Goal: Find specific page/section: Find specific page/section

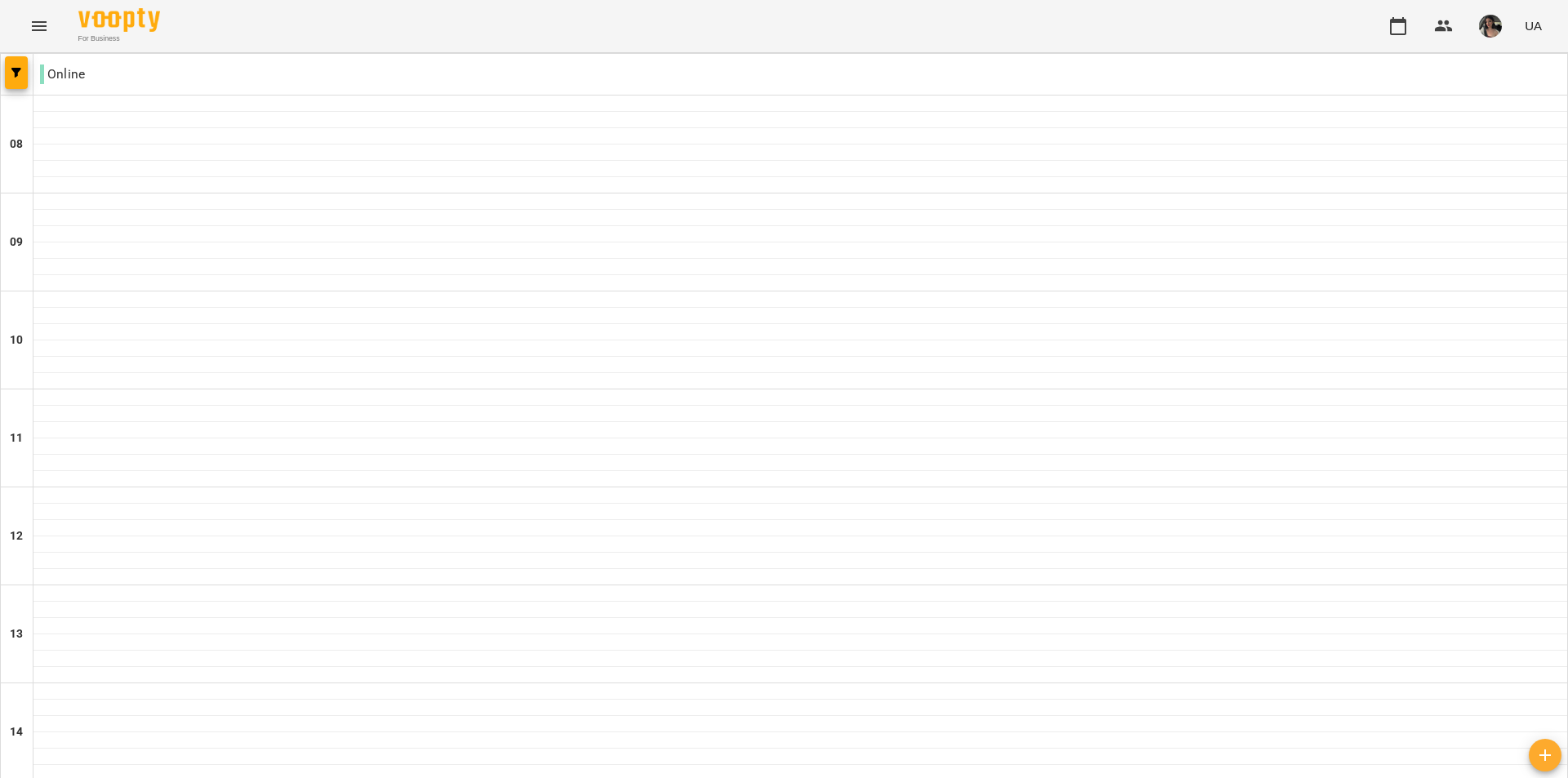
type input "**********"
click at [53, 20] on button "Menu" at bounding box center [39, 26] width 39 height 39
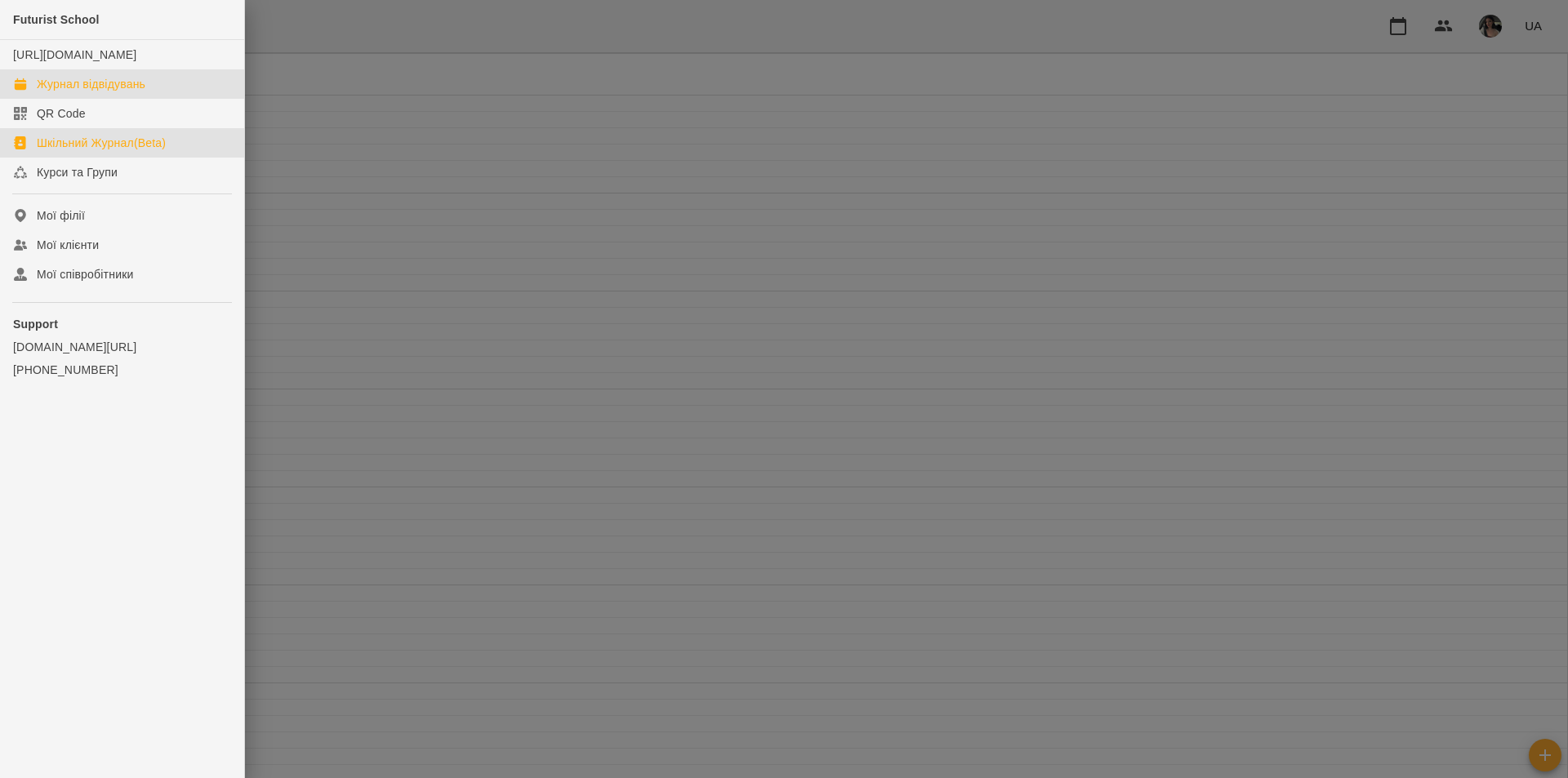
click at [99, 151] on div "Шкільний Журнал(Beta)" at bounding box center [101, 142] width 129 height 16
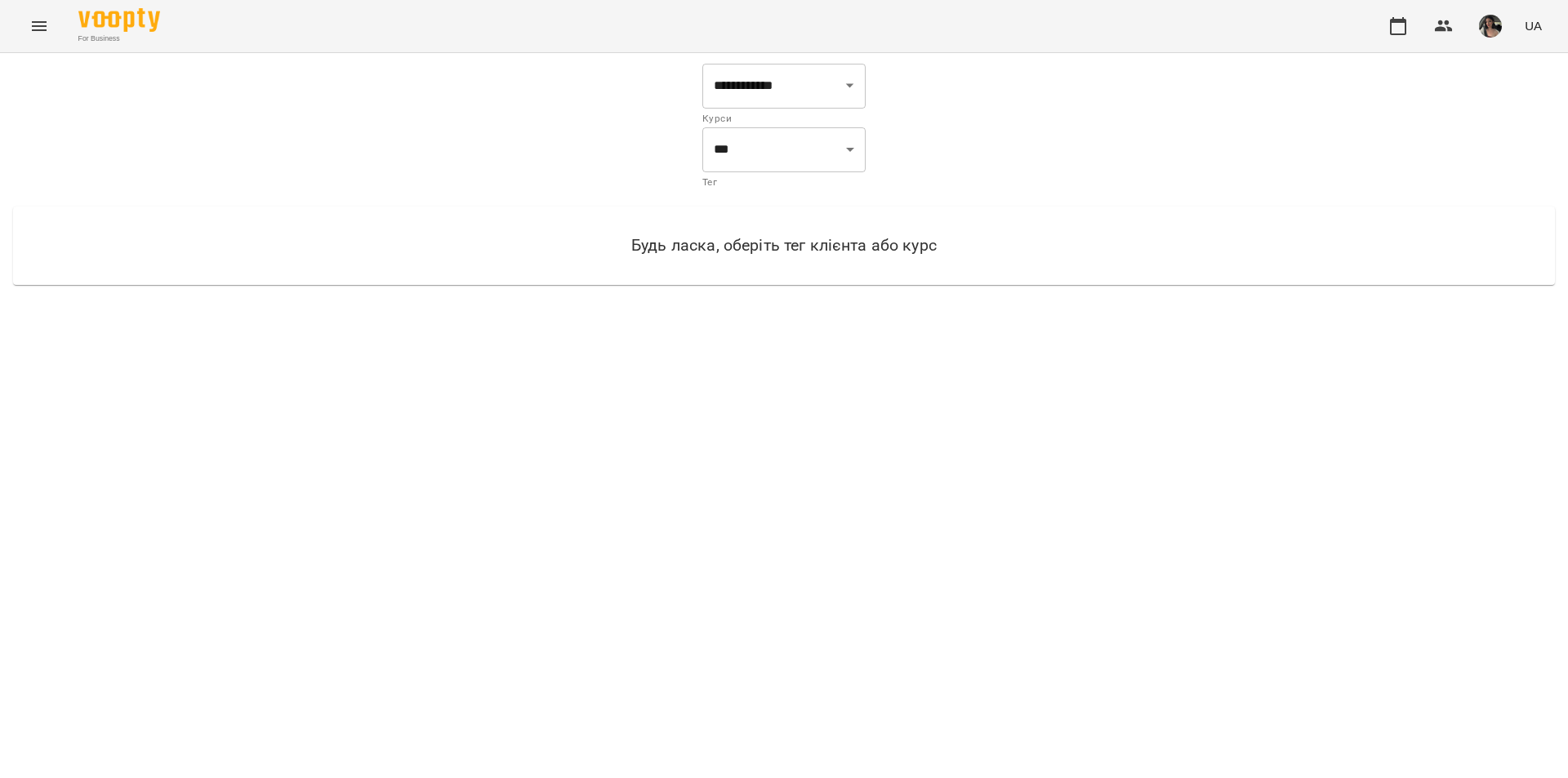
click at [40, 31] on icon "Menu" at bounding box center [39, 26] width 20 height 20
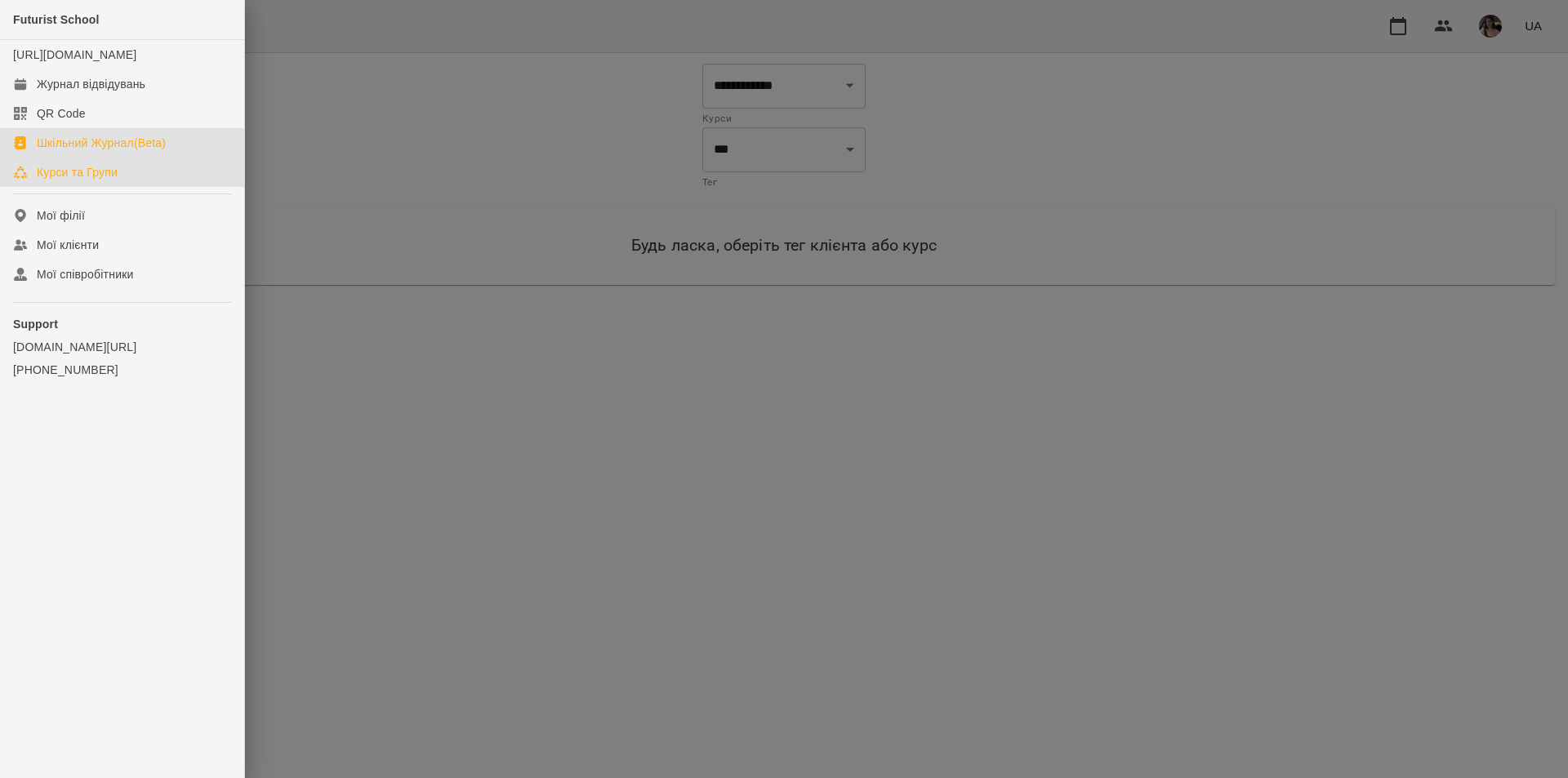
click at [93, 180] on div "Курси та Групи" at bounding box center [77, 172] width 81 height 16
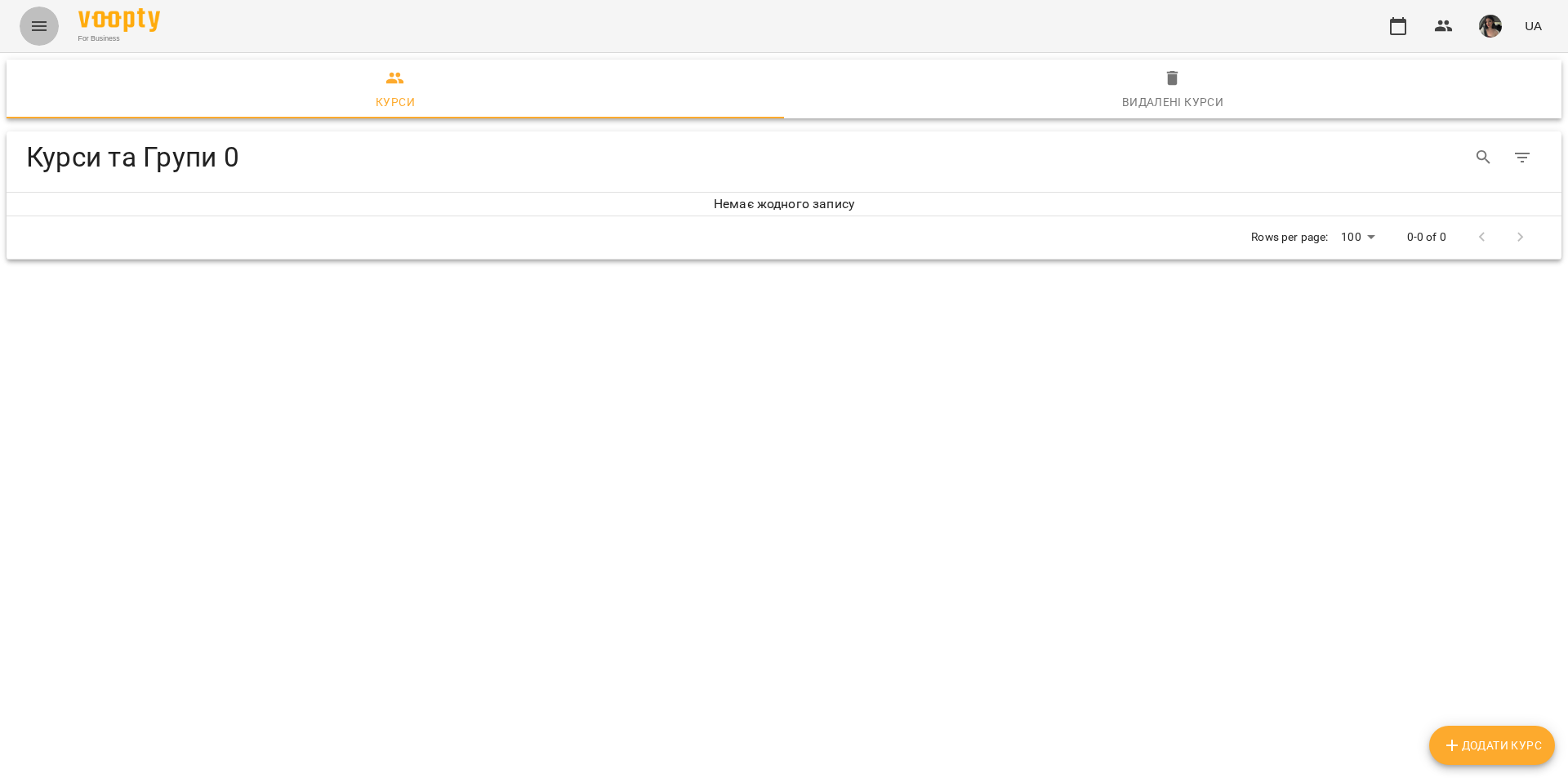
click at [31, 29] on icon "Menu" at bounding box center [39, 26] width 20 height 20
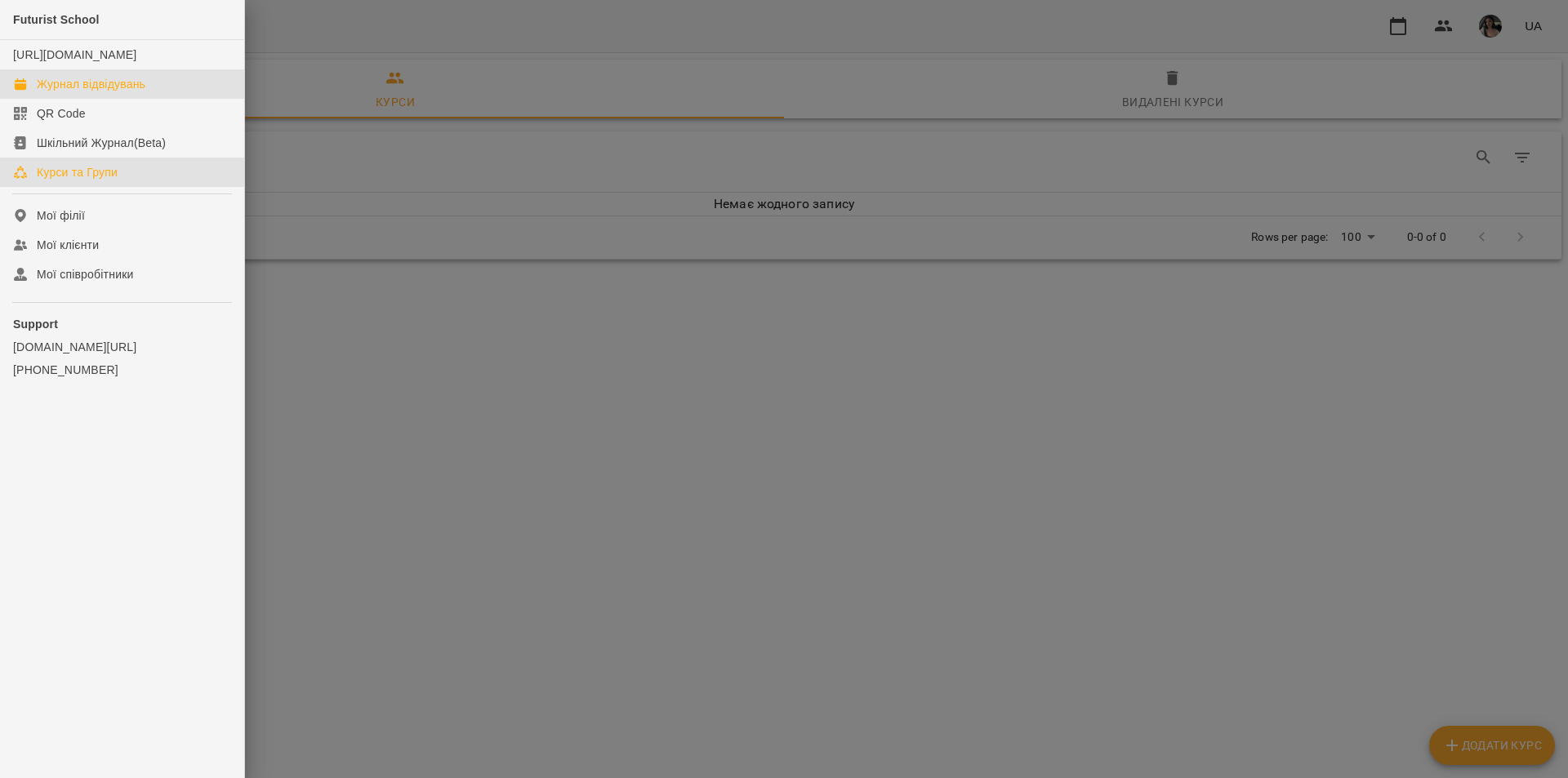
click at [101, 92] on div "Журнал відвідувань" at bounding box center [91, 83] width 109 height 16
